Goal: Task Accomplishment & Management: Manage account settings

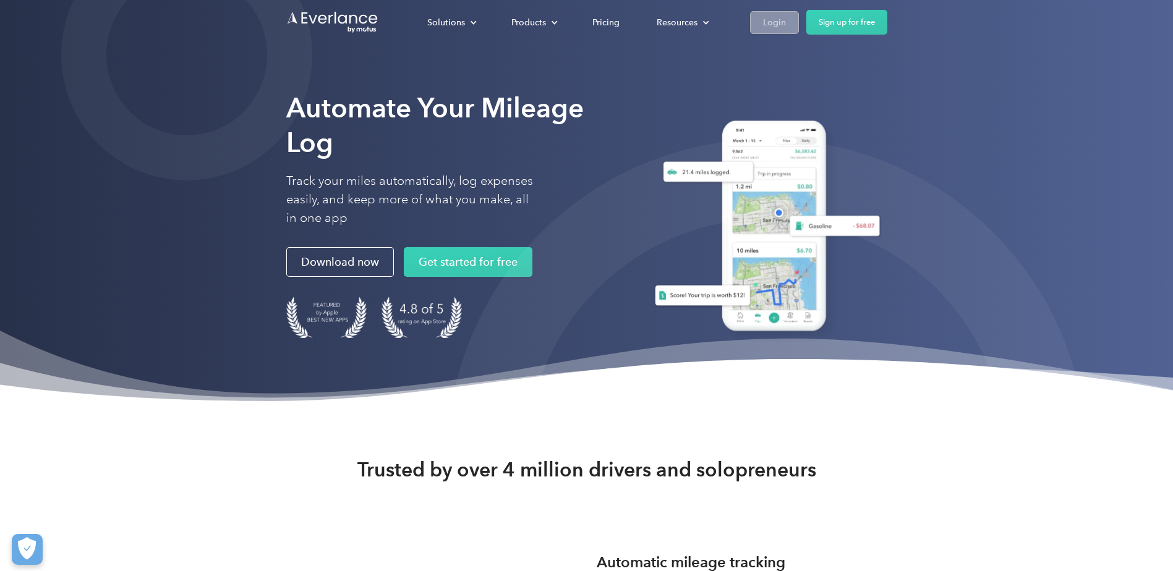
click at [763, 22] on div "Login" at bounding box center [774, 22] width 23 height 15
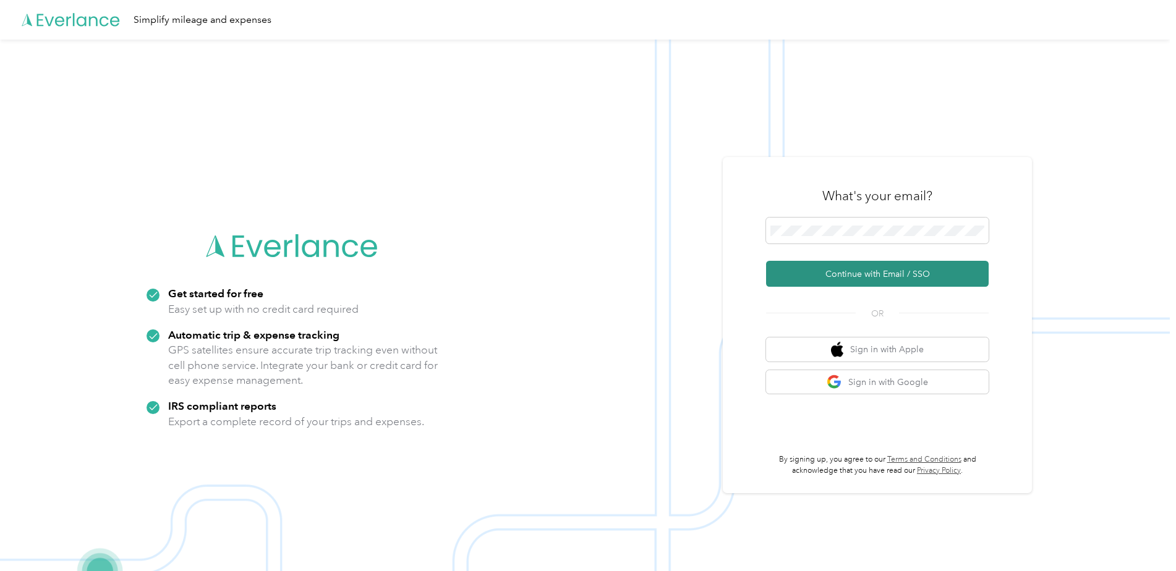
click at [856, 266] on button "Continue with Email / SSO" at bounding box center [877, 274] width 223 height 26
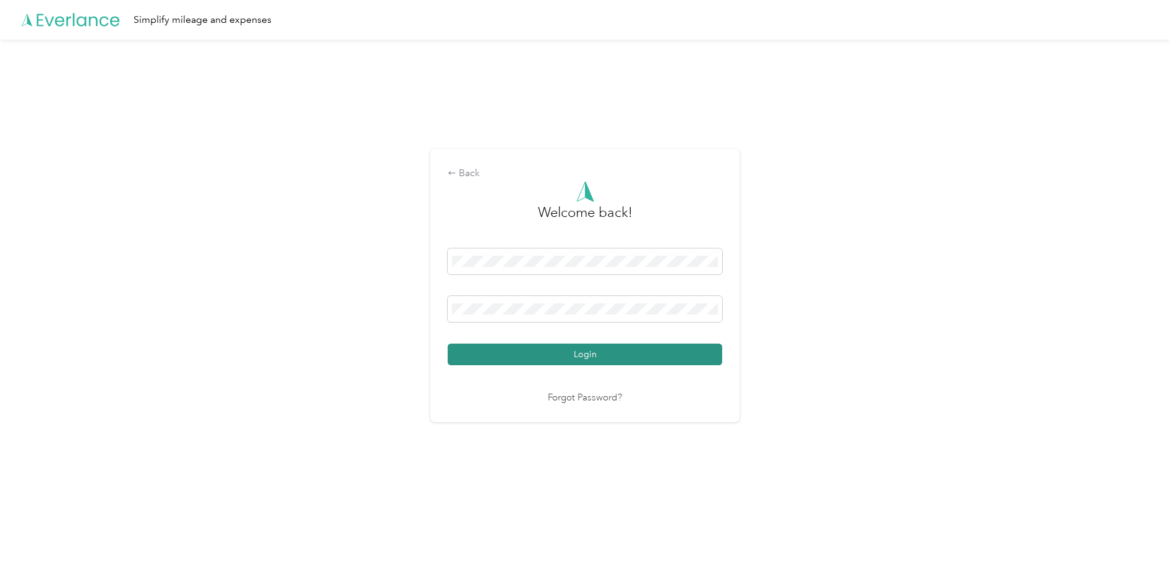
click at [598, 360] on button "Login" at bounding box center [585, 355] width 274 height 22
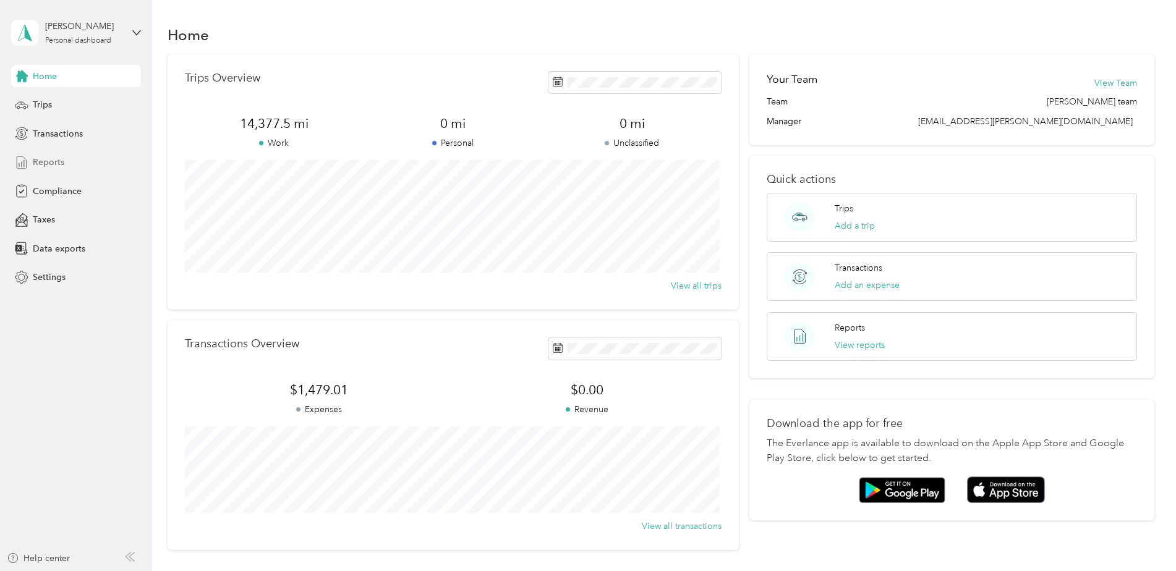
click at [54, 163] on span "Reports" at bounding box center [49, 162] width 32 height 13
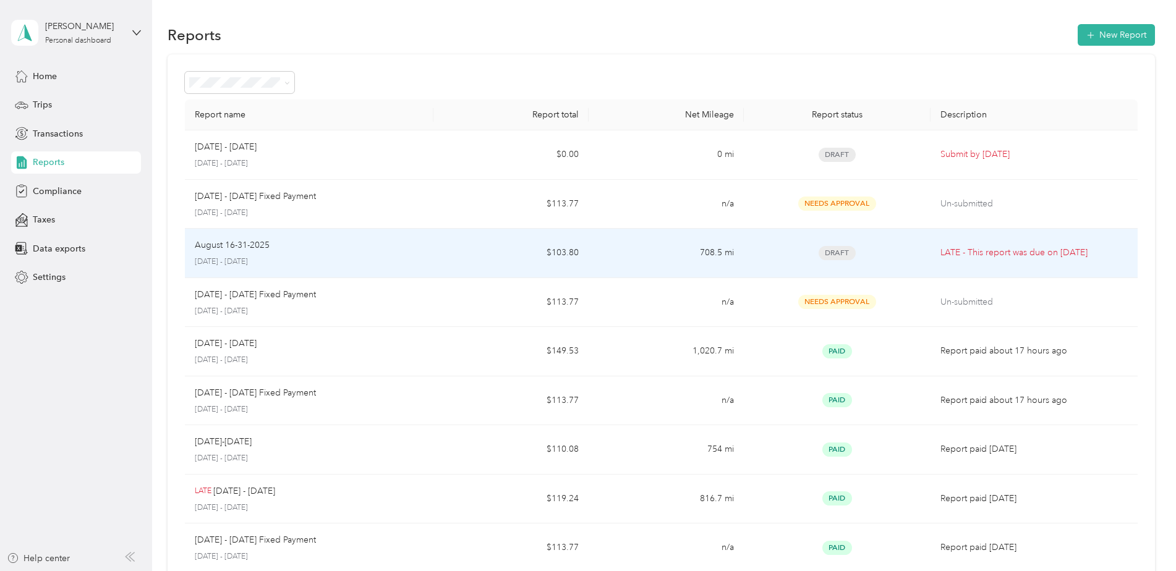
click at [462, 263] on td "$103.80" at bounding box center [510, 253] width 155 height 49
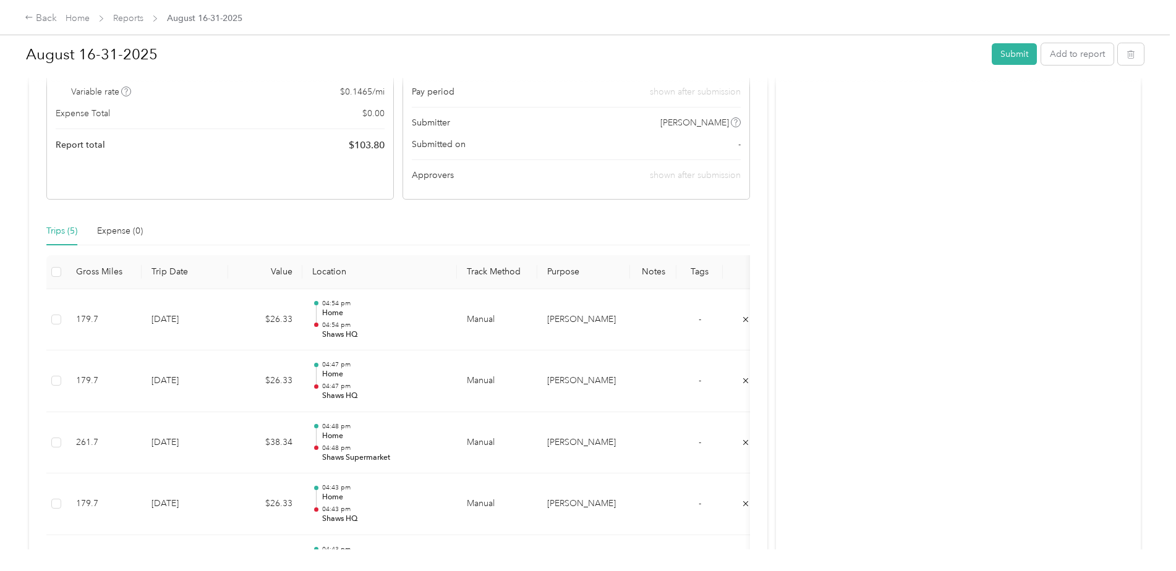
scroll to position [247, 0]
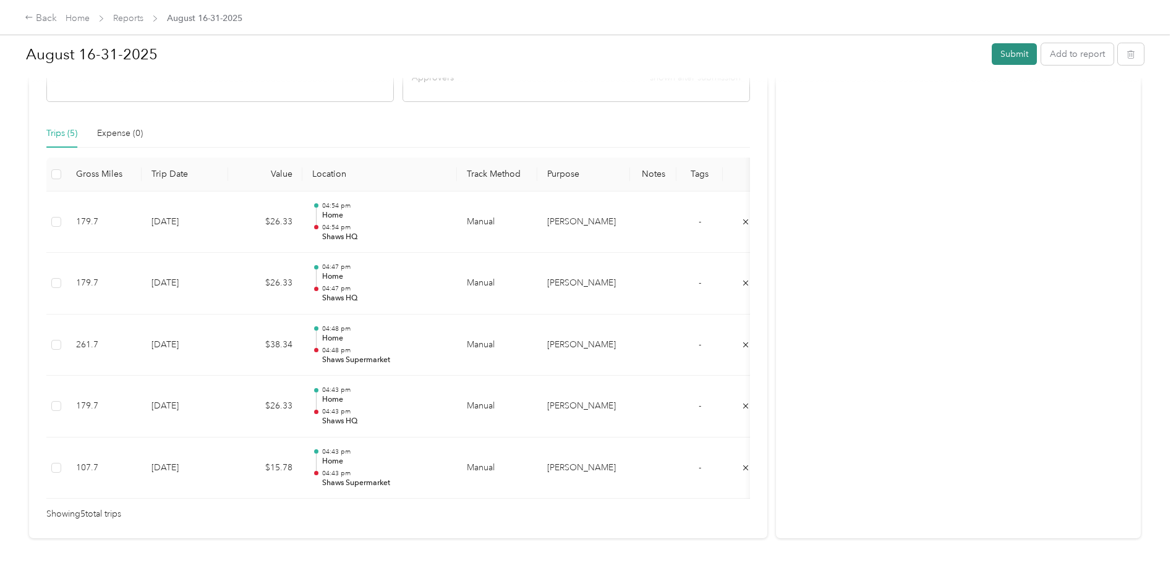
click at [1011, 47] on button "Submit" at bounding box center [1014, 54] width 45 height 22
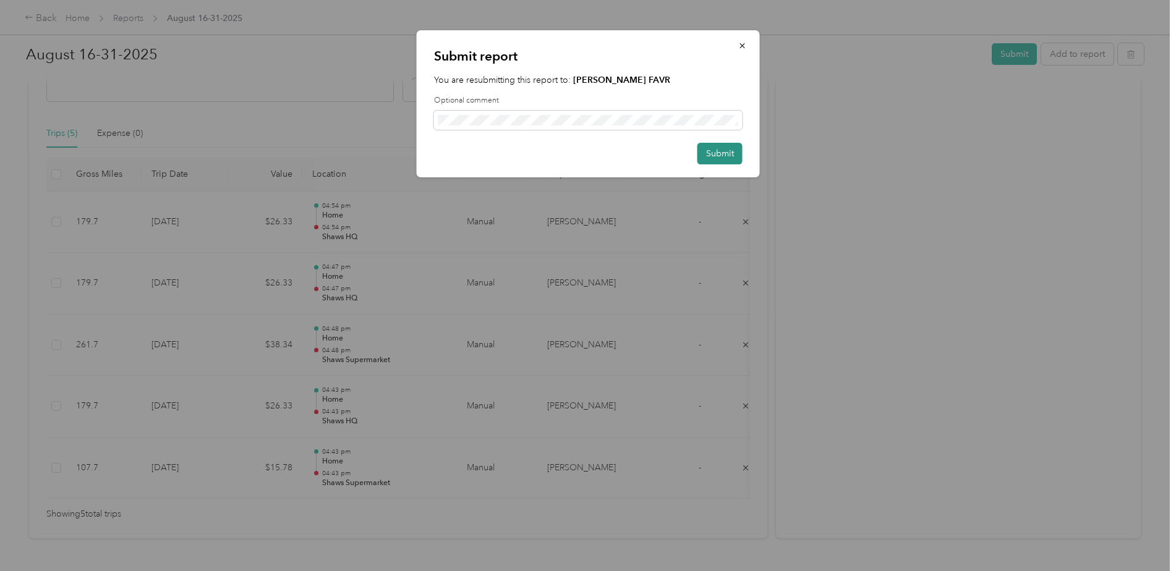
click at [704, 161] on button "Submit" at bounding box center [719, 154] width 45 height 22
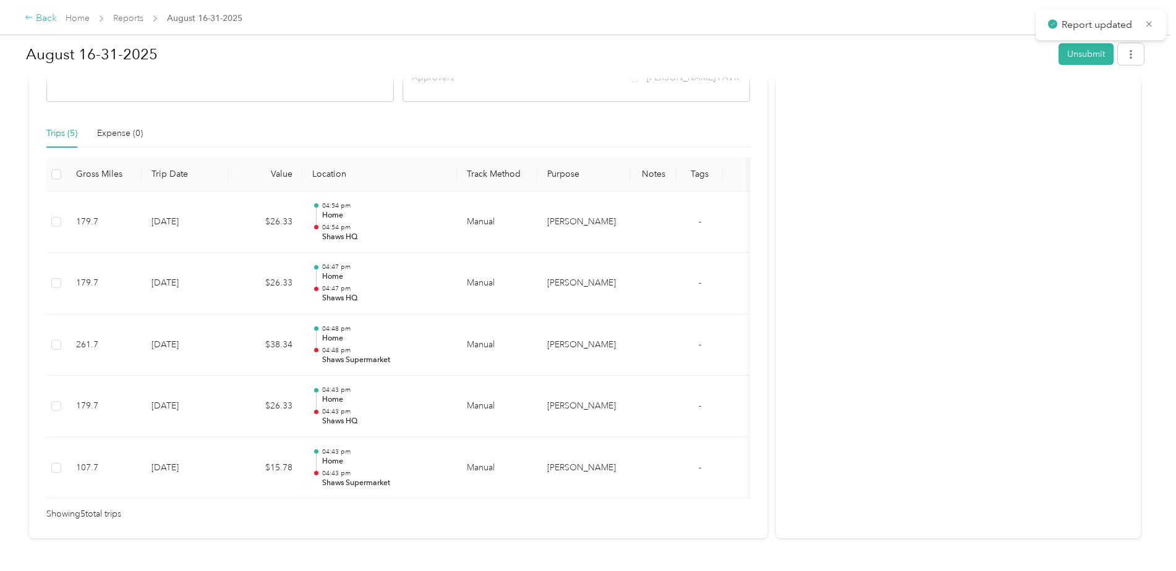
click at [37, 20] on div "Back" at bounding box center [41, 18] width 32 height 15
